Goal: Navigation & Orientation: Find specific page/section

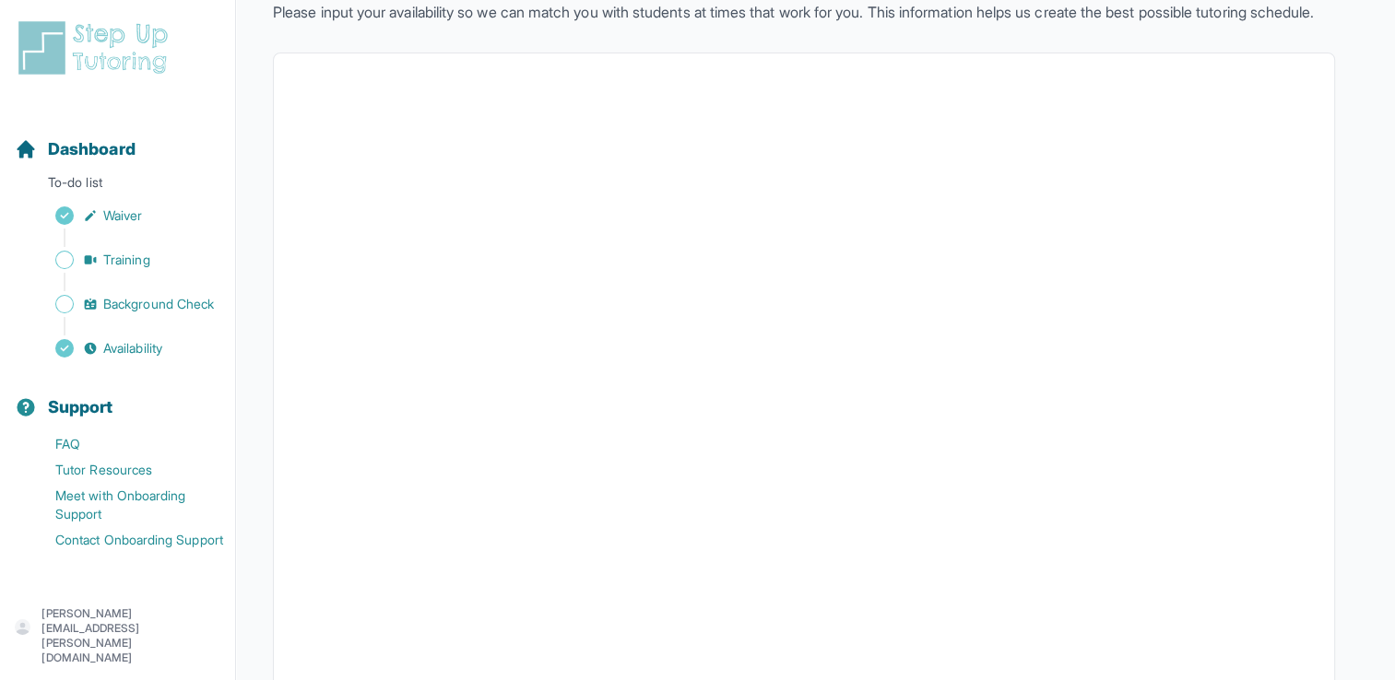
scroll to position [123, 0]
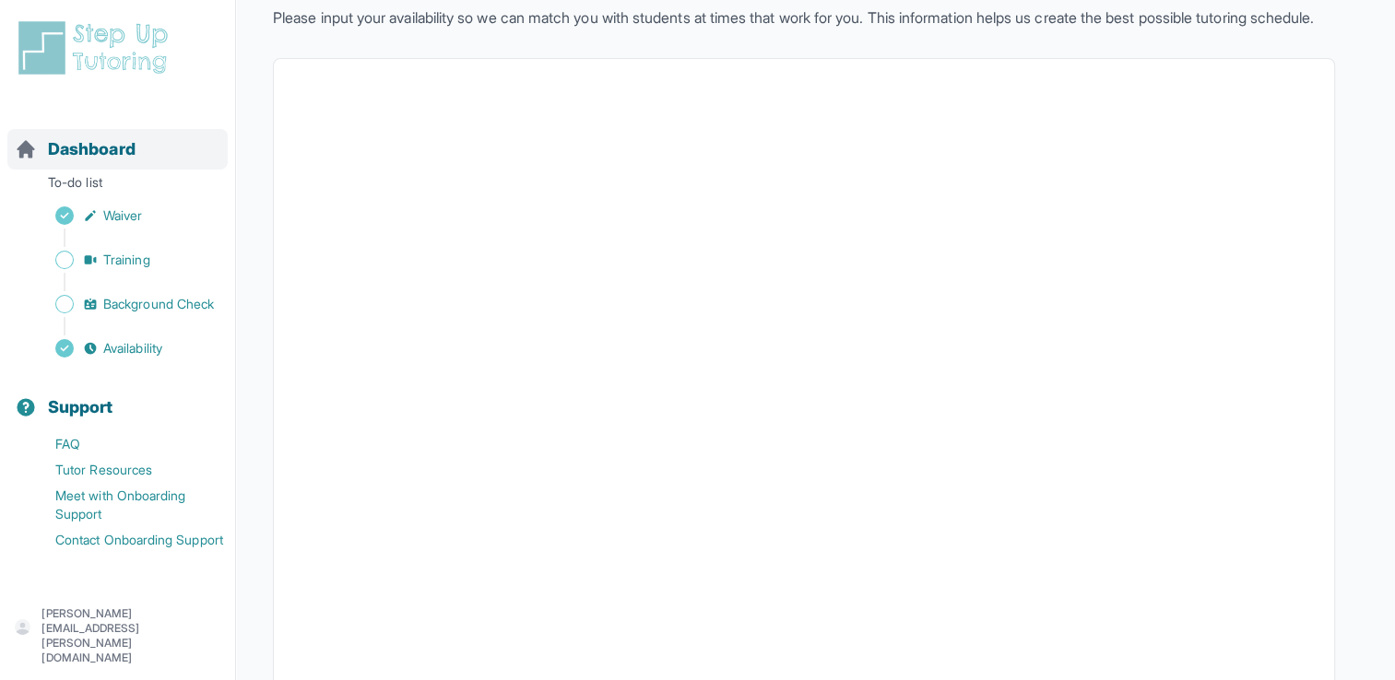
click at [79, 159] on span "Dashboard" at bounding box center [92, 149] width 88 height 26
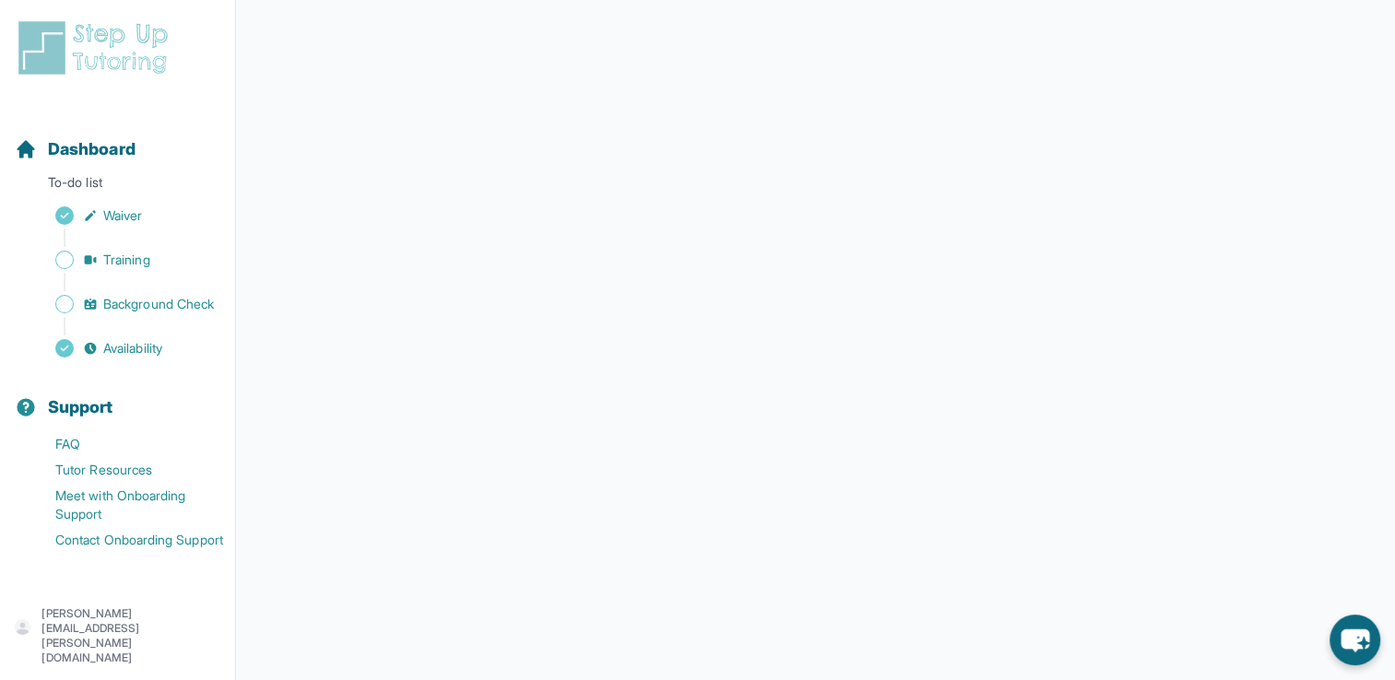
scroll to position [272, 0]
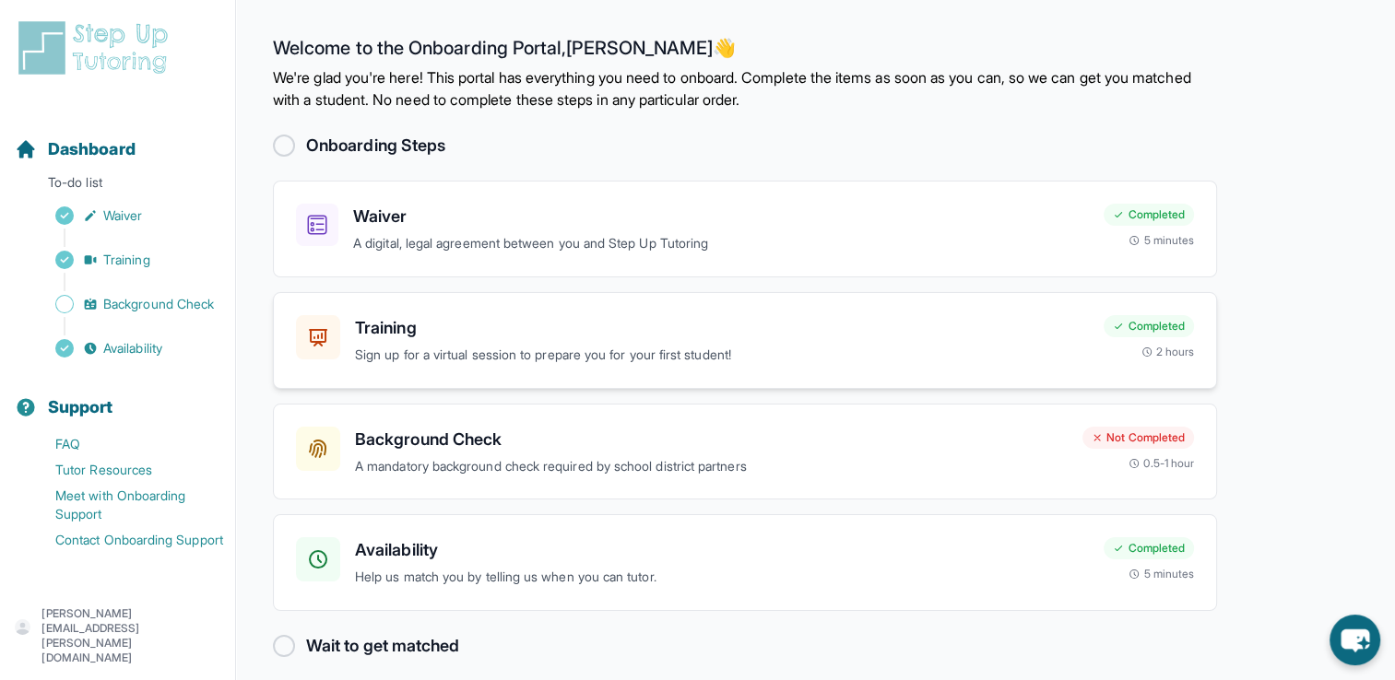
scroll to position [14, 0]
